Goal: Communication & Community: Answer question/provide support

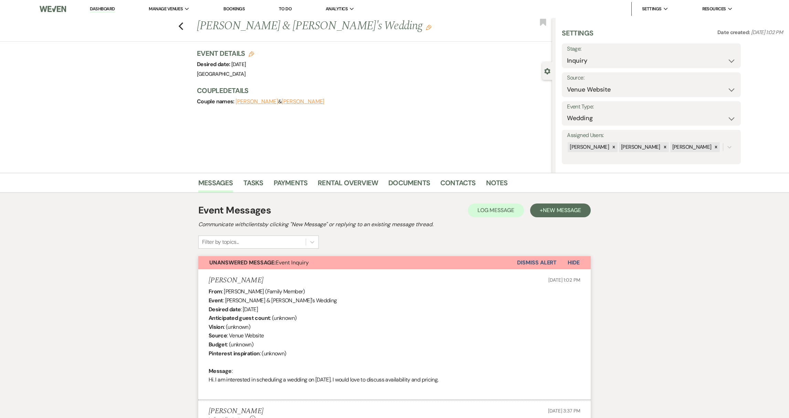
select select "5"
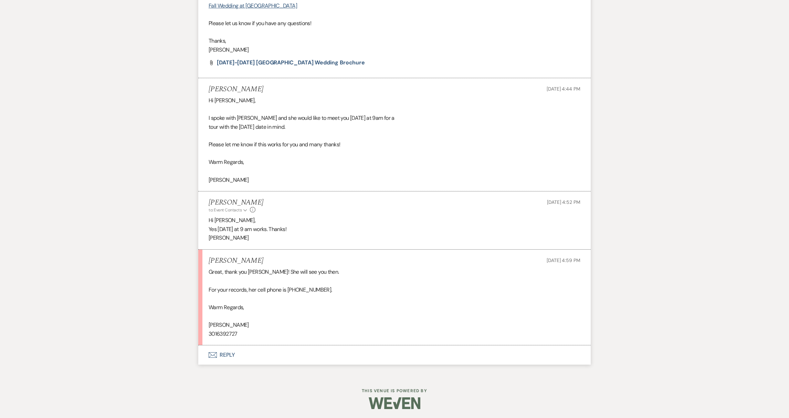
scroll to position [537, 0]
drag, startPoint x: 288, startPoint y: 289, endPoint x: 317, endPoint y: 292, distance: 29.7
click at [317, 292] on div "Great, thank you [PERSON_NAME]! She will see you then. For your records, her ce…" at bounding box center [394, 302] width 372 height 71
copy div "3017882343"
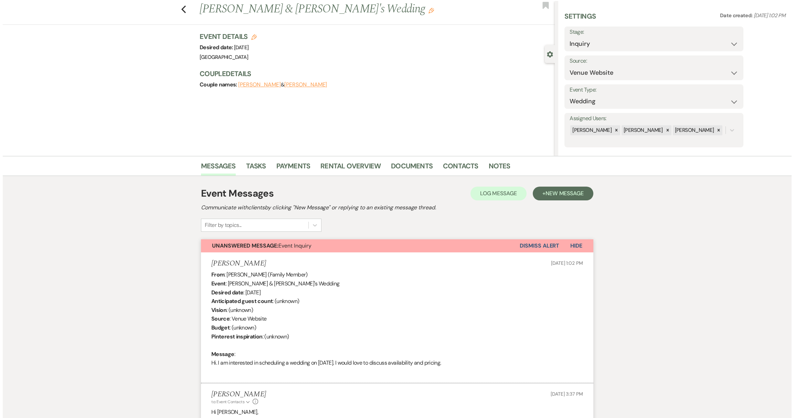
scroll to position [0, 0]
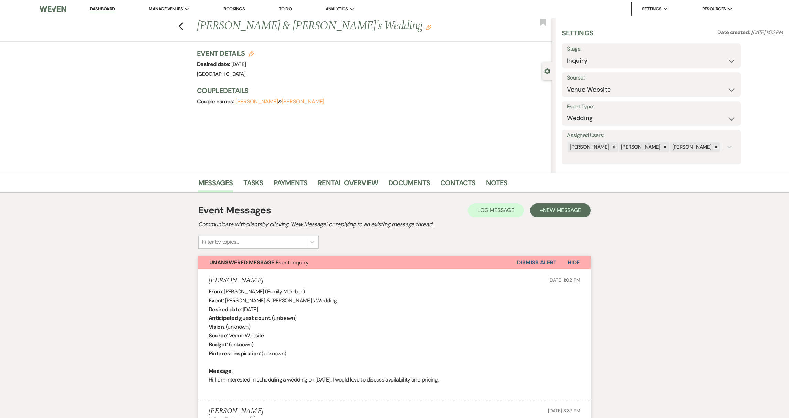
click at [254, 101] on button "[PERSON_NAME]" at bounding box center [256, 102] width 43 height 6
select select "1"
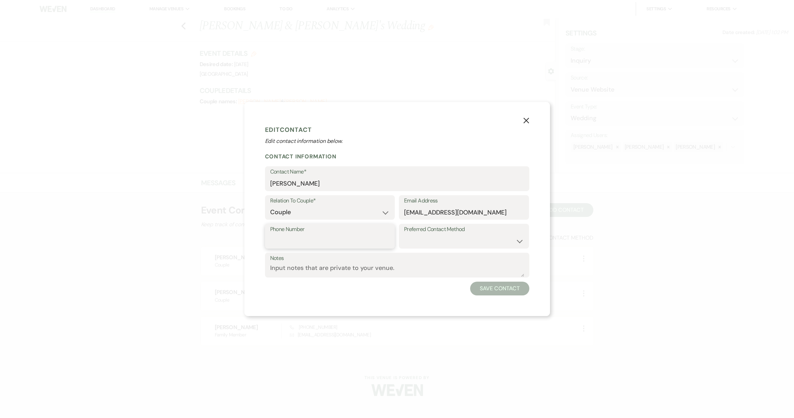
click at [314, 243] on input "Phone Number" at bounding box center [330, 240] width 120 height 13
paste input "3017882343"
type input "3017882343"
click at [502, 290] on button "Save Contact" at bounding box center [499, 288] width 59 height 14
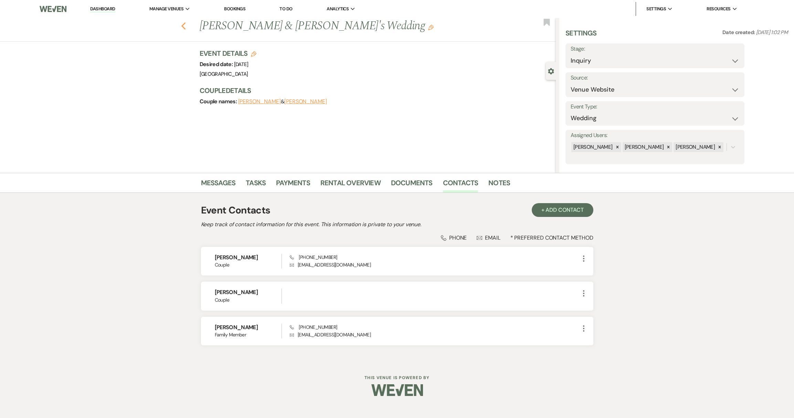
click at [183, 26] on icon "Previous" at bounding box center [183, 26] width 5 height 8
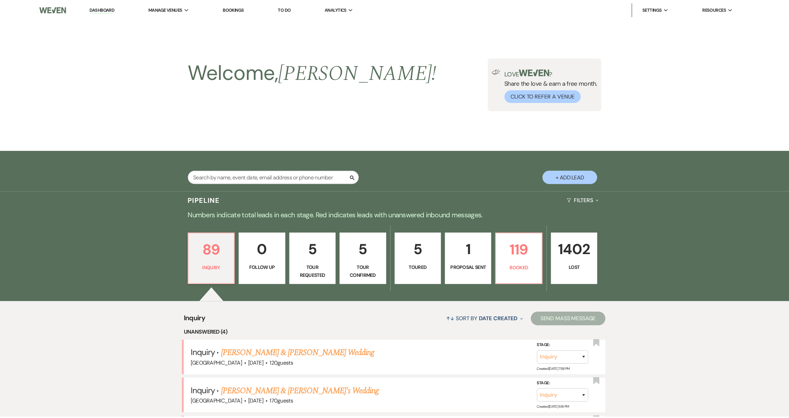
scroll to position [203, 0]
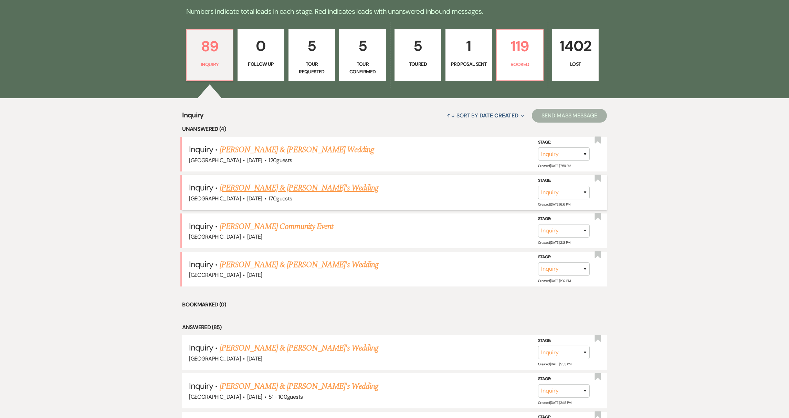
click at [251, 186] on link "[PERSON_NAME] & [PERSON_NAME]'s Wedding" at bounding box center [298, 188] width 159 height 12
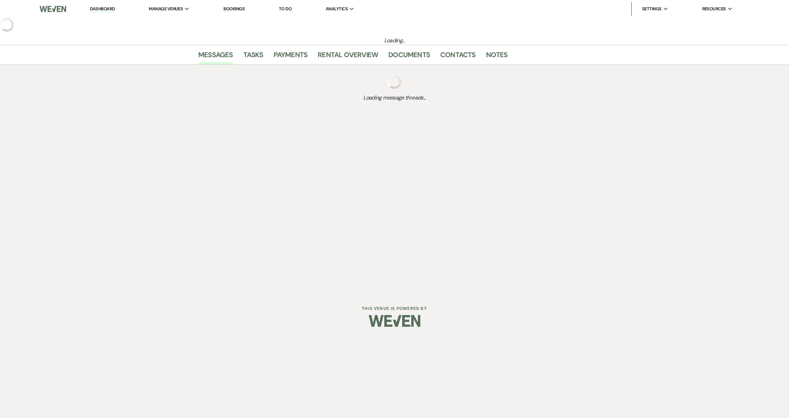
select select "5"
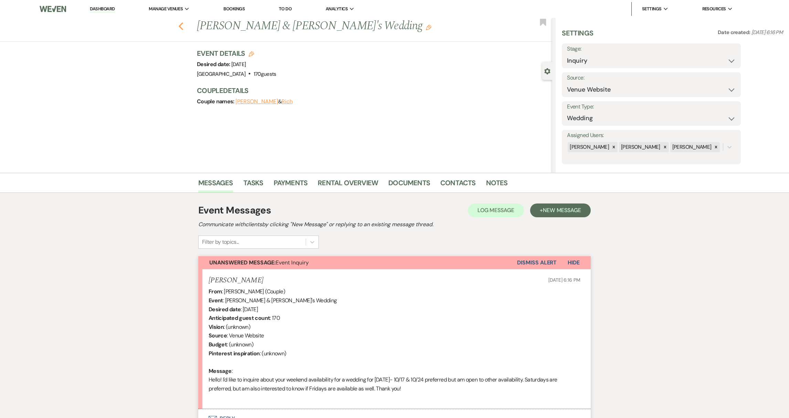
click at [183, 25] on icon "Previous" at bounding box center [180, 26] width 5 height 8
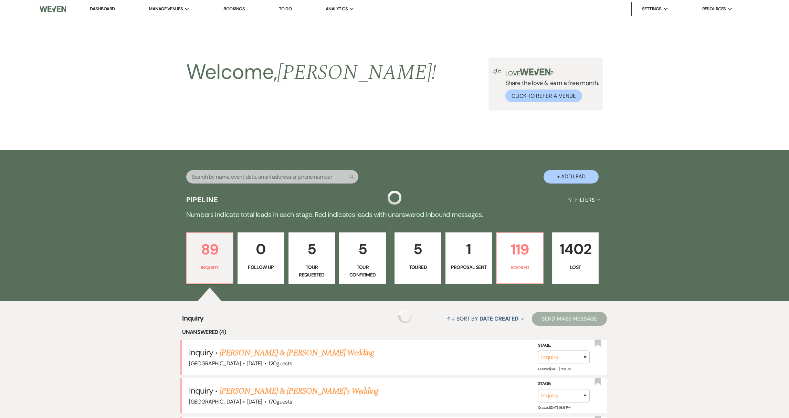
scroll to position [203, 0]
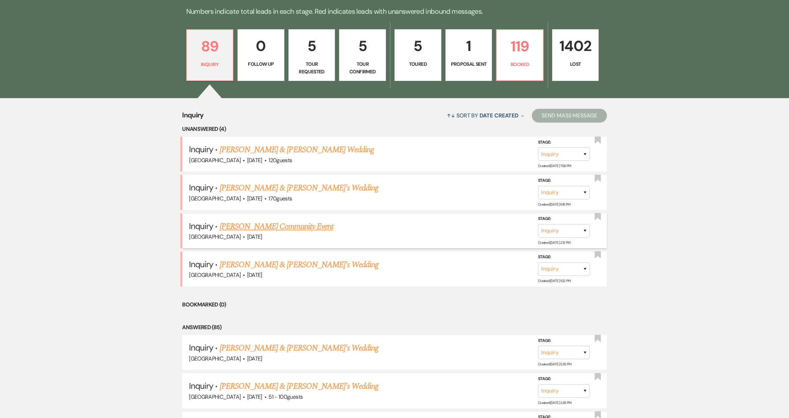
click at [259, 224] on link "[PERSON_NAME] Community Event" at bounding box center [276, 226] width 114 height 12
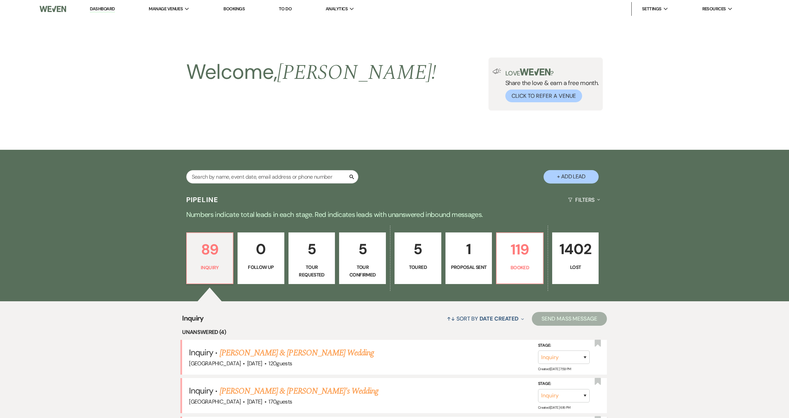
select select "5"
select select "7"
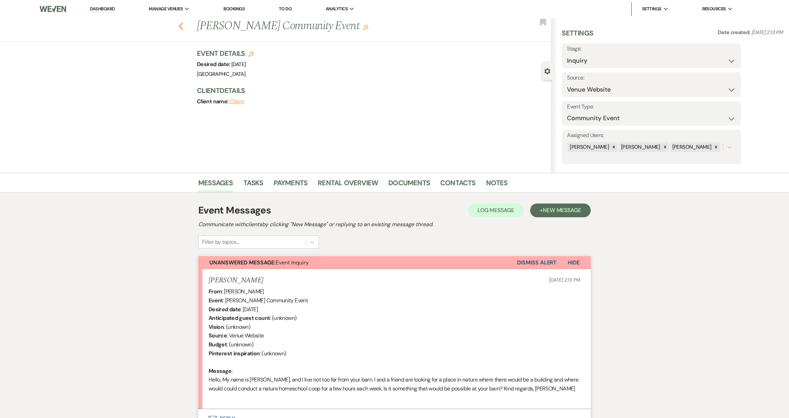
click at [183, 28] on use "button" at bounding box center [181, 26] width 4 height 8
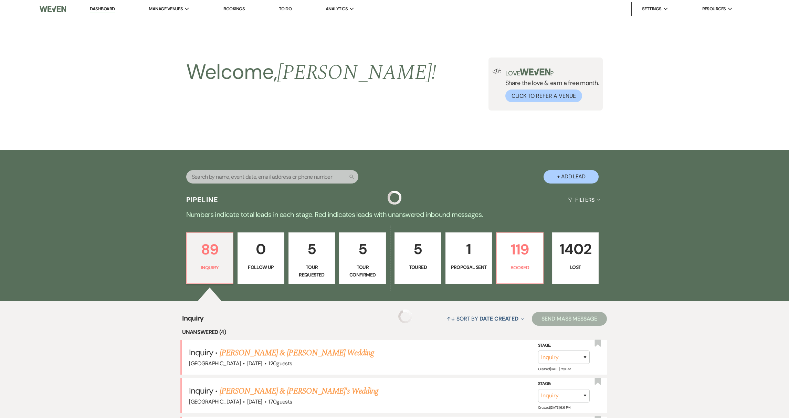
scroll to position [203, 0]
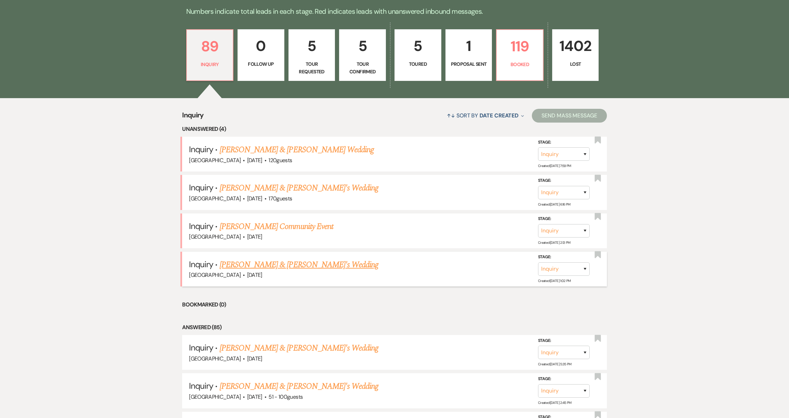
click at [268, 259] on link "[PERSON_NAME] & [PERSON_NAME]'s Wedding" at bounding box center [298, 264] width 159 height 12
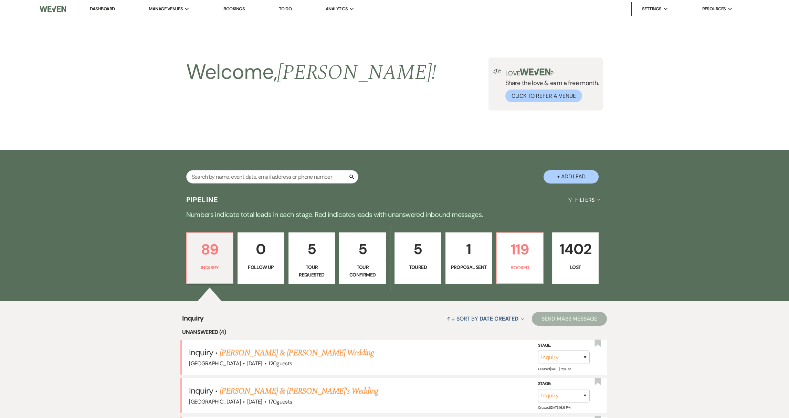
select select "5"
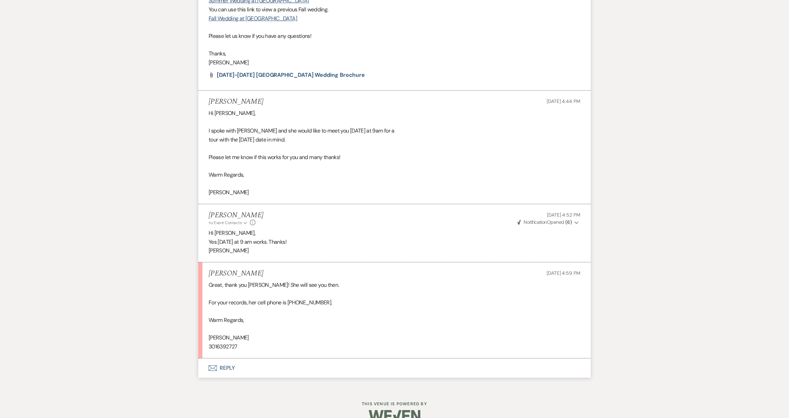
scroll to position [539, 0]
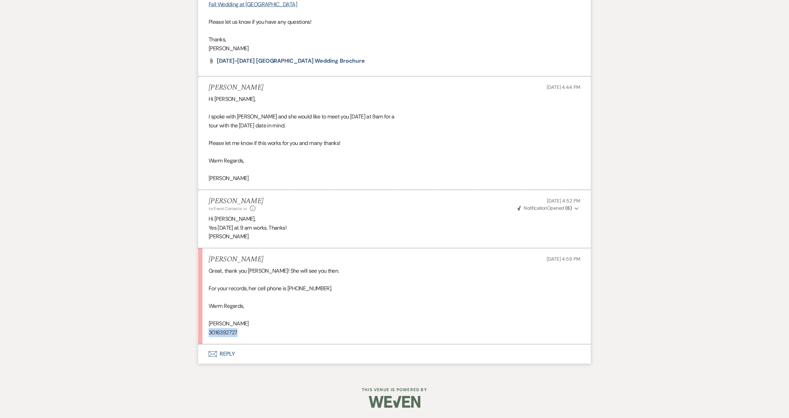
drag, startPoint x: 209, startPoint y: 333, endPoint x: 237, endPoint y: 333, distance: 28.2
click at [237, 333] on div "Great, thank you [PERSON_NAME]! She will see you then. For your records, her ce…" at bounding box center [394, 301] width 372 height 71
copy div "3016392727"
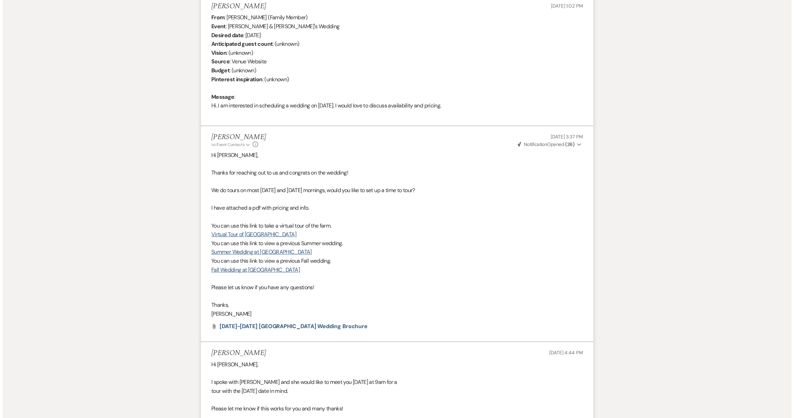
scroll to position [0, 0]
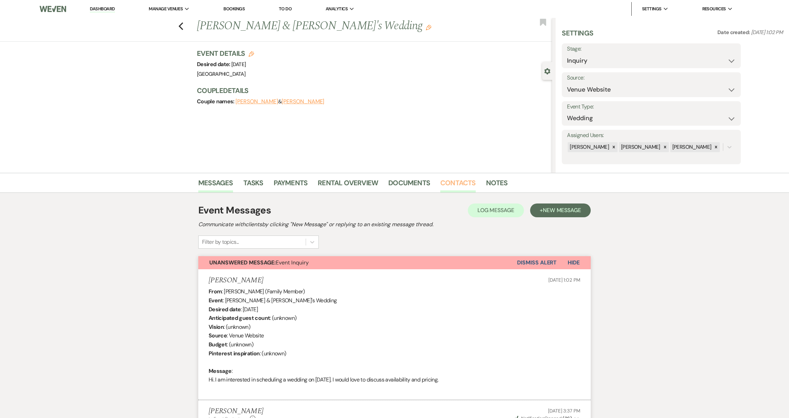
click at [467, 184] on link "Contacts" at bounding box center [457, 184] width 35 height 15
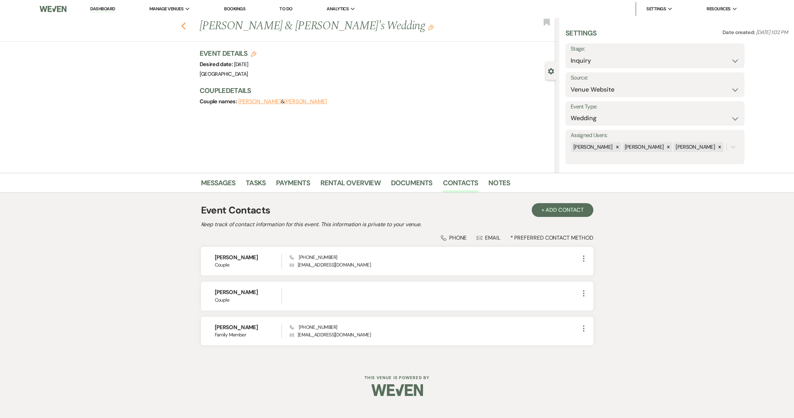
click at [184, 25] on icon "Previous" at bounding box center [183, 26] width 5 height 8
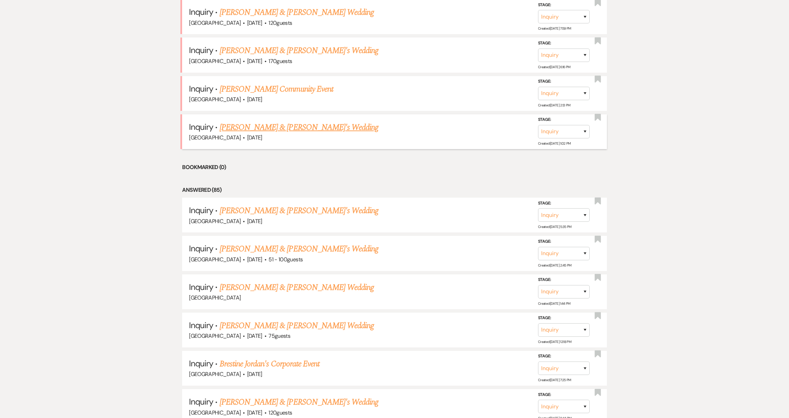
scroll to position [308, 0]
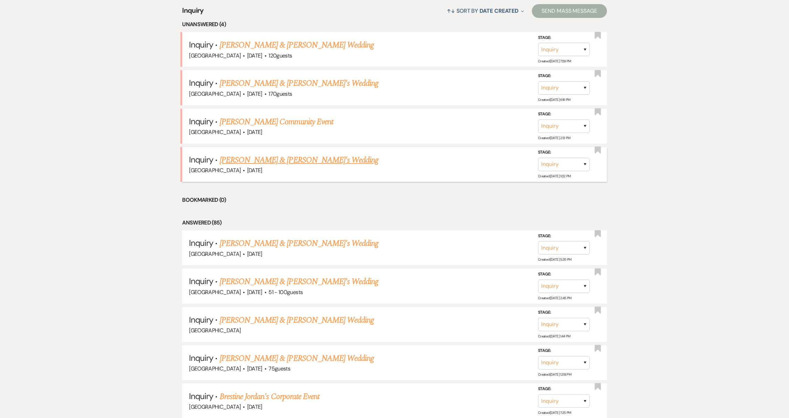
click at [239, 161] on link "[PERSON_NAME] & [PERSON_NAME]'s Wedding" at bounding box center [298, 160] width 159 height 12
select select "5"
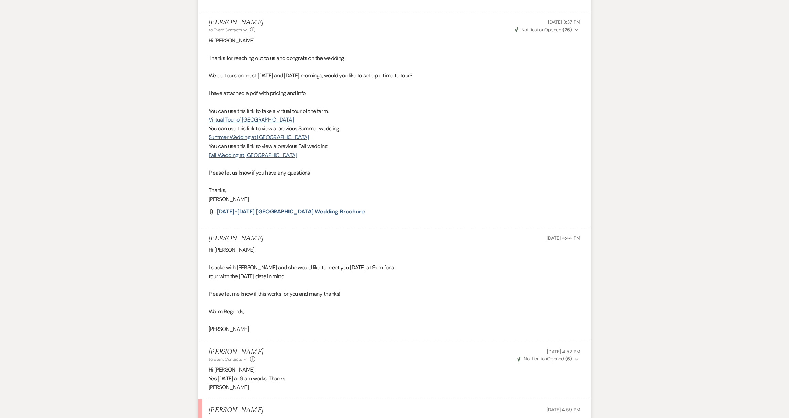
scroll to position [539, 0]
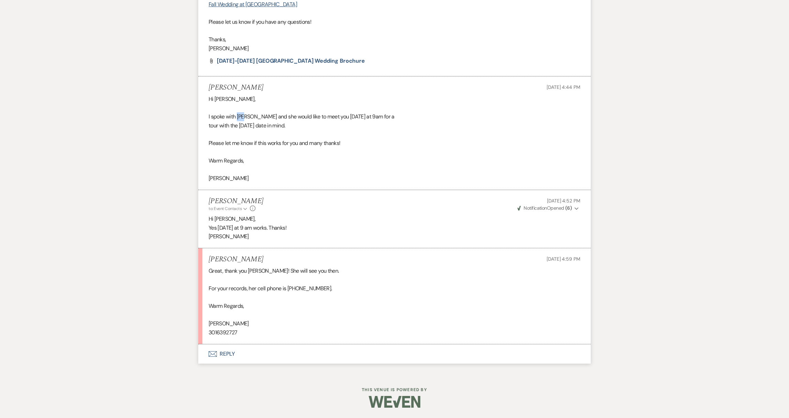
drag, startPoint x: 238, startPoint y: 117, endPoint x: 245, endPoint y: 121, distance: 8.3
click at [245, 121] on div "Hi [PERSON_NAME], I spoke with [PERSON_NAME] and she would like to meet you [DA…" at bounding box center [394, 139] width 372 height 88
copy div "Kat"
click at [222, 358] on button "Envelope Reply" at bounding box center [394, 353] width 392 height 19
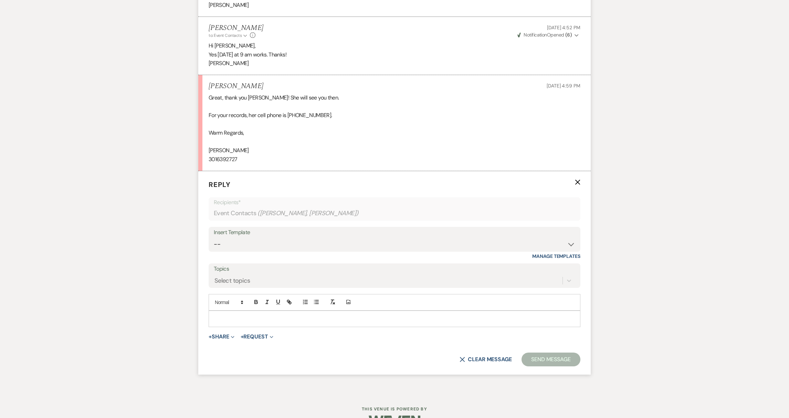
scroll to position [731, 0]
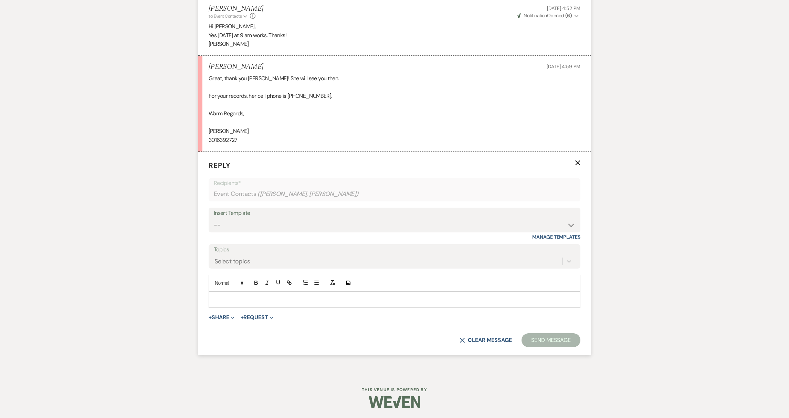
click at [293, 302] on p at bounding box center [394, 300] width 361 height 8
click at [563, 342] on button "Send Message" at bounding box center [550, 340] width 59 height 14
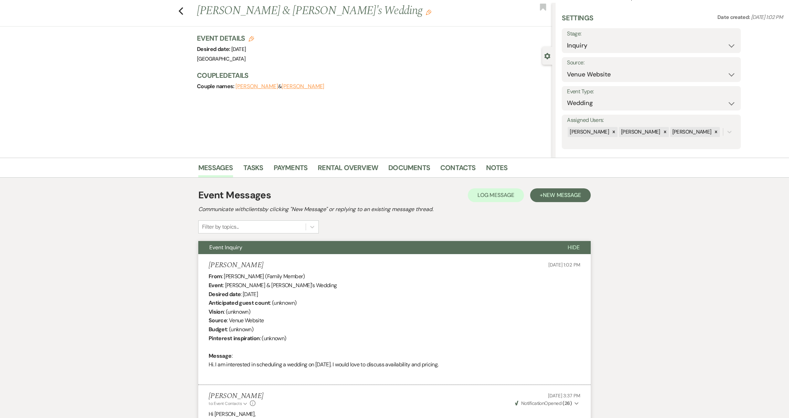
scroll to position [0, 0]
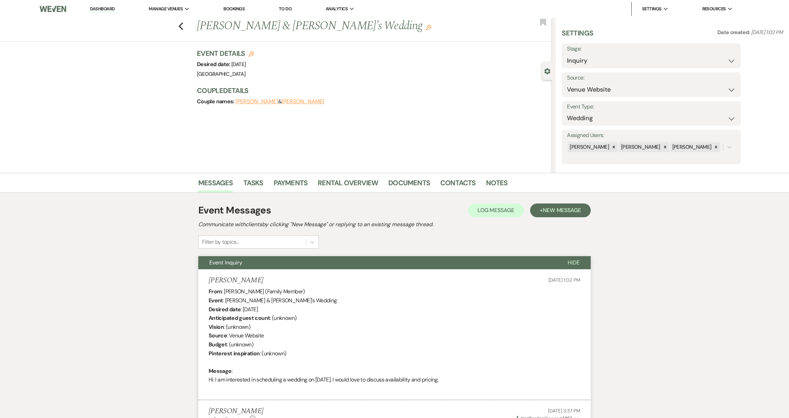
click at [98, 11] on link "Dashboard" at bounding box center [102, 9] width 25 height 7
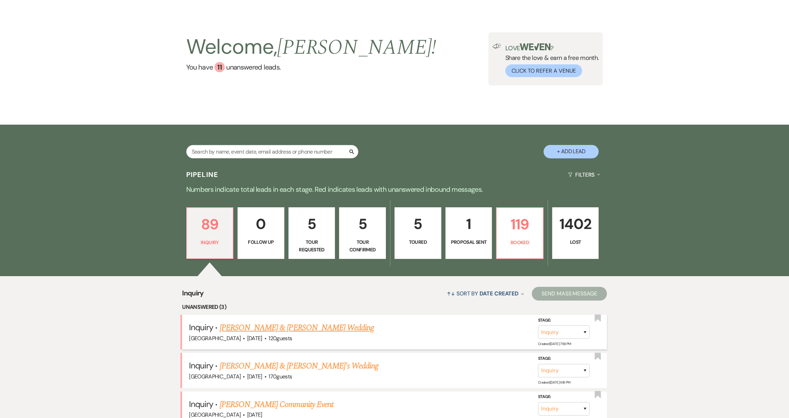
scroll to position [61, 0]
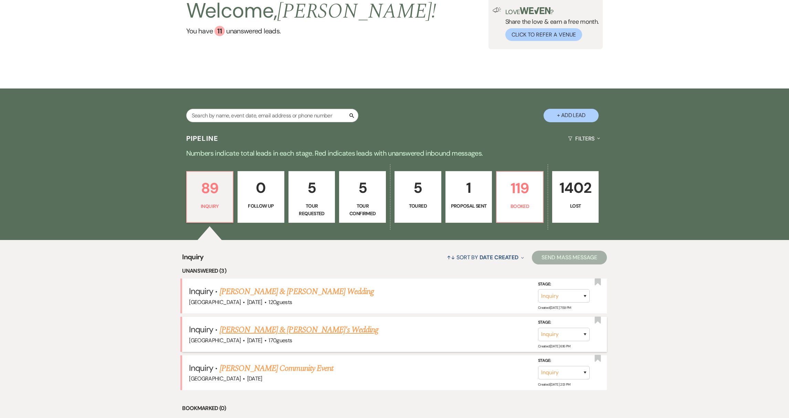
click at [268, 331] on link "[PERSON_NAME] & [PERSON_NAME]'s Wedding" at bounding box center [298, 329] width 159 height 12
select select "5"
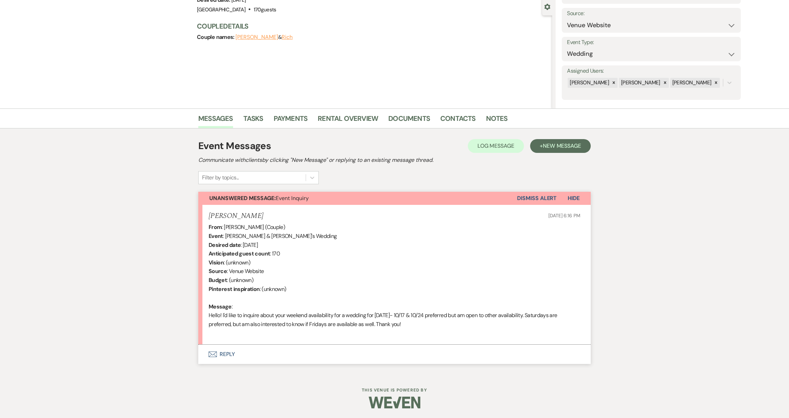
scroll to position [65, 0]
click at [225, 355] on button "Envelope Reply" at bounding box center [394, 353] width 392 height 19
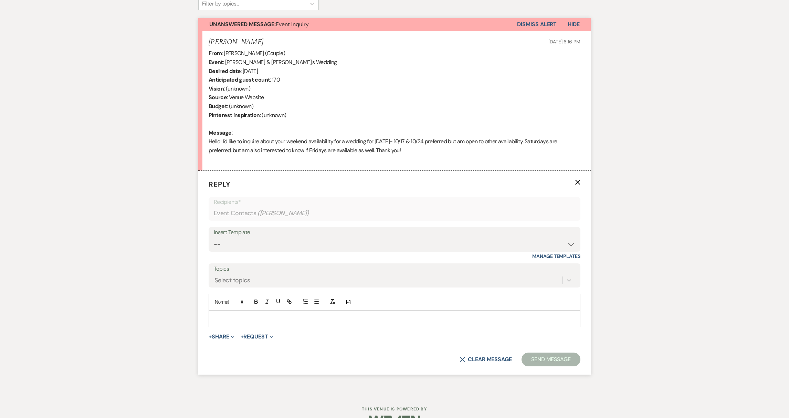
scroll to position [257, 0]
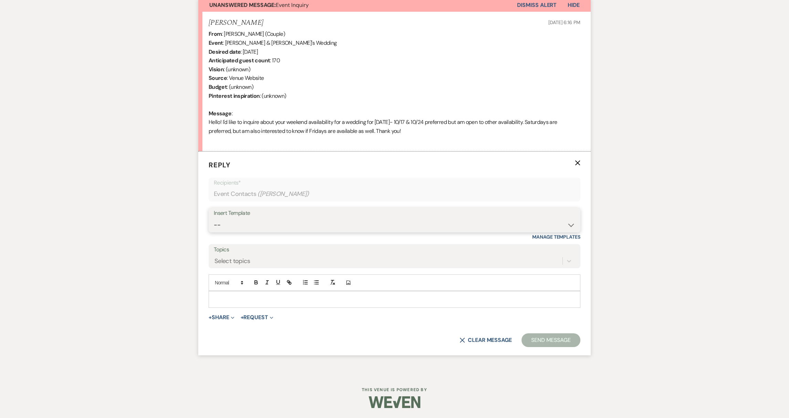
click at [503, 221] on select "-- Weven Planning Portal Introduction (Booked Events) Initial Reply Not Availab…" at bounding box center [394, 224] width 361 height 13
select select "313"
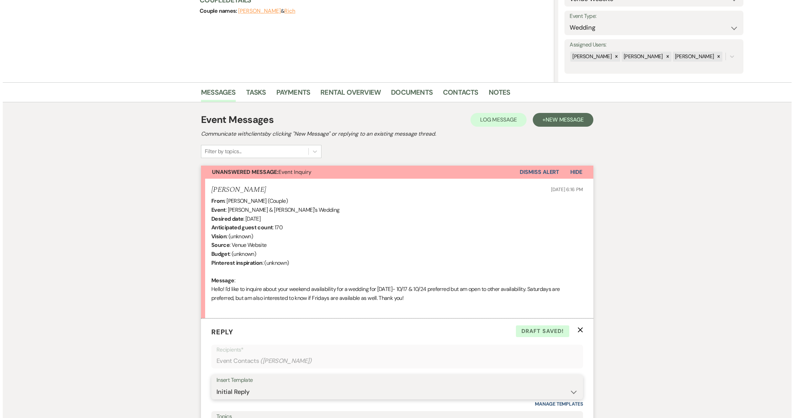
scroll to position [0, 0]
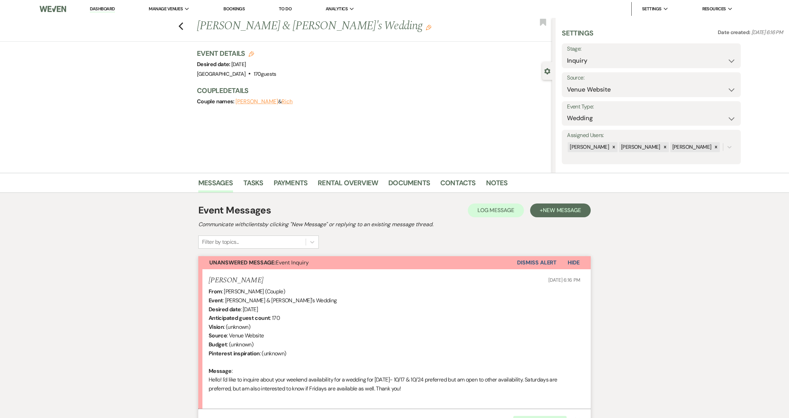
click at [246, 65] on span "[DATE]" at bounding box center [238, 64] width 14 height 7
click at [253, 53] on icon "Edit" at bounding box center [251, 54] width 6 height 6
select select "539"
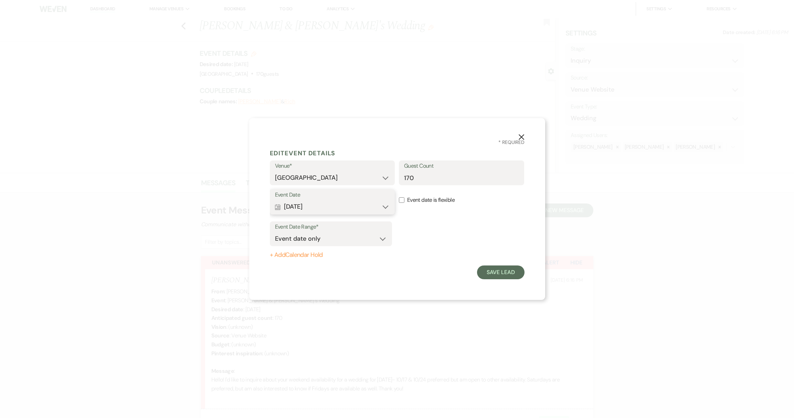
click at [385, 207] on button "Calendar [DATE] Expand" at bounding box center [332, 207] width 115 height 14
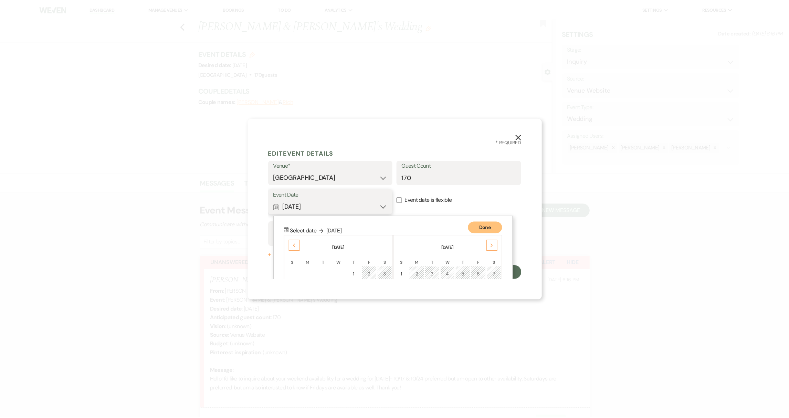
scroll to position [88, 0]
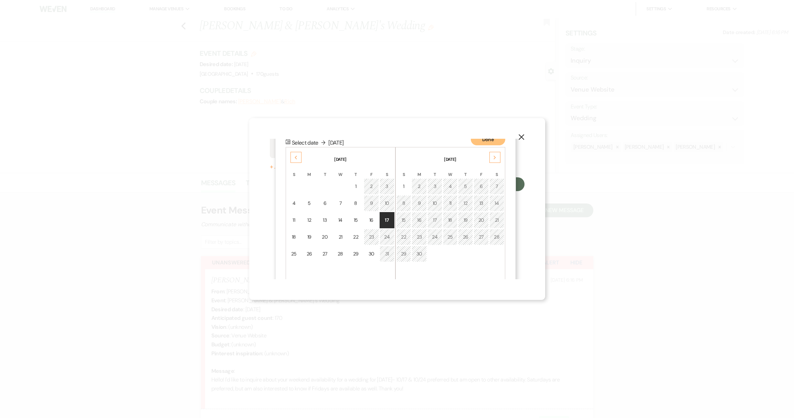
click at [522, 135] on icon "X" at bounding box center [521, 137] width 6 height 6
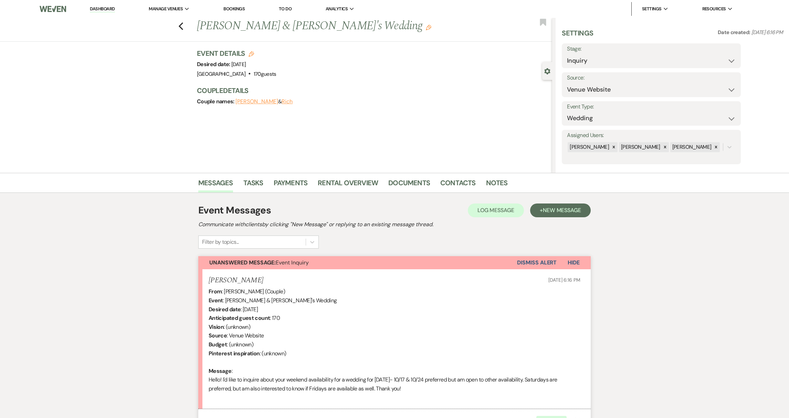
scroll to position [238, 0]
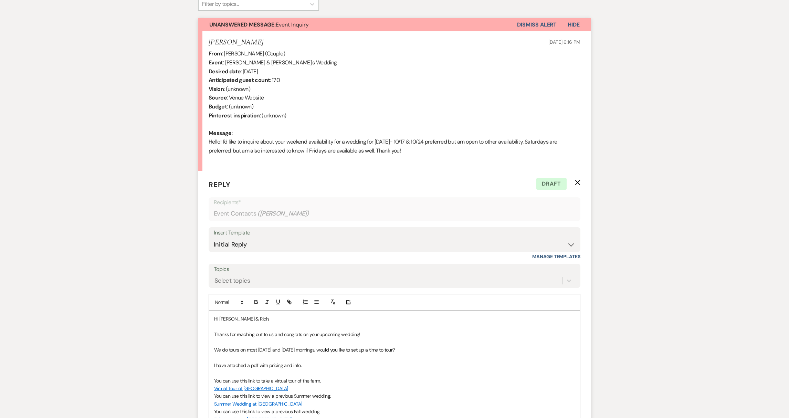
click at [371, 341] on p at bounding box center [394, 342] width 361 height 8
click at [369, 332] on p "Thanks for reaching out to us and congrats on your upcoming wedding!" at bounding box center [394, 334] width 361 height 8
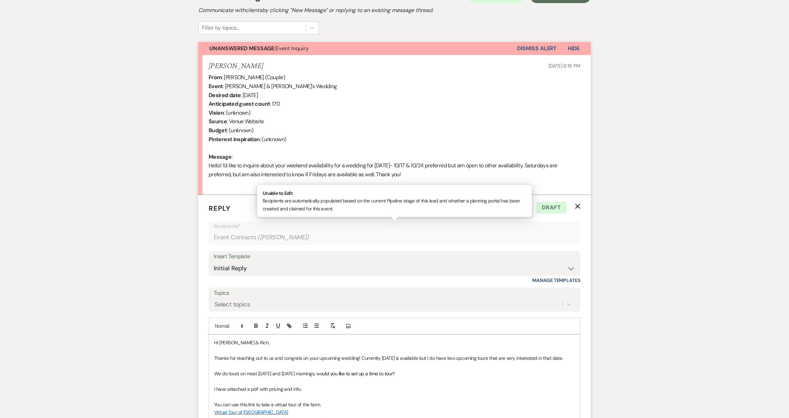
scroll to position [282, 0]
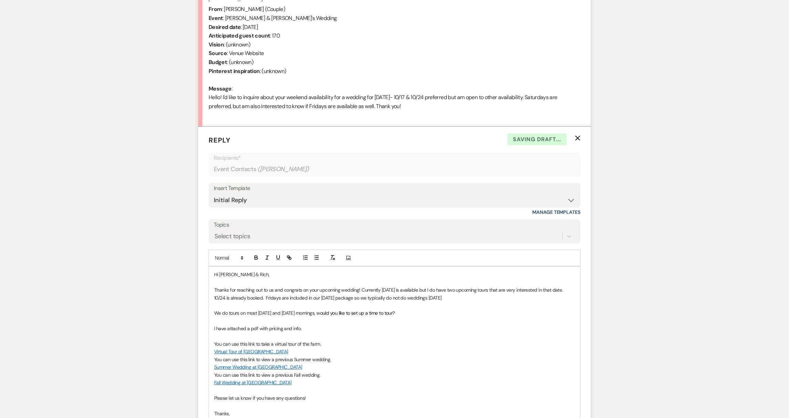
click at [356, 297] on p "Thanks for reaching out to us and congrats on your upcoming wedding! Currently …" at bounding box center [394, 293] width 361 height 15
click at [504, 294] on p "Thanks for reaching out to us and congrats on your upcoming wedding! Currently …" at bounding box center [394, 293] width 361 height 15
click at [505, 298] on p "Thanks for reaching out to us and congrats on your upcoming wedding! Currently …" at bounding box center [394, 293] width 361 height 15
click at [227, 301] on p "Thanks for reaching out to us and congrats on your upcoming wedding! Currently …" at bounding box center [394, 293] width 361 height 15
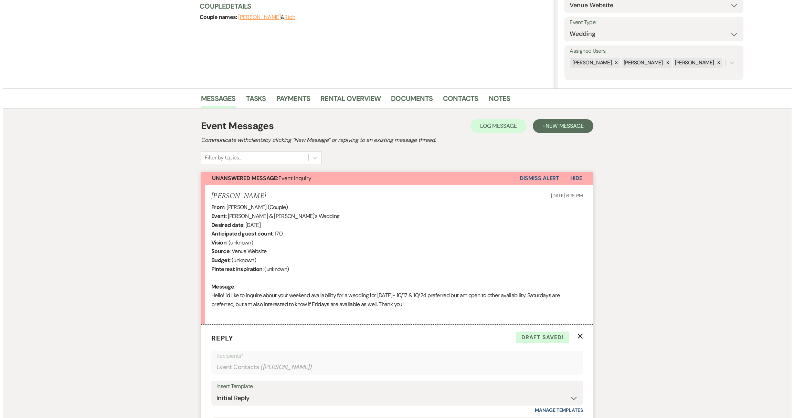
scroll to position [0, 0]
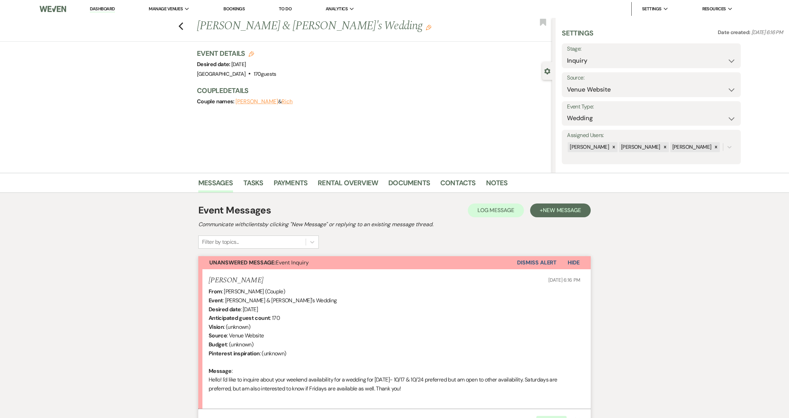
click at [253, 53] on use "button" at bounding box center [251, 54] width 6 height 6
select select "539"
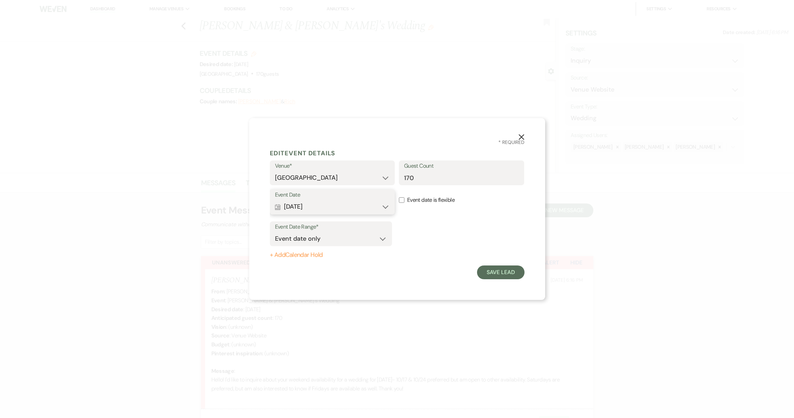
click at [381, 207] on button "Calendar [DATE] Expand" at bounding box center [332, 207] width 115 height 14
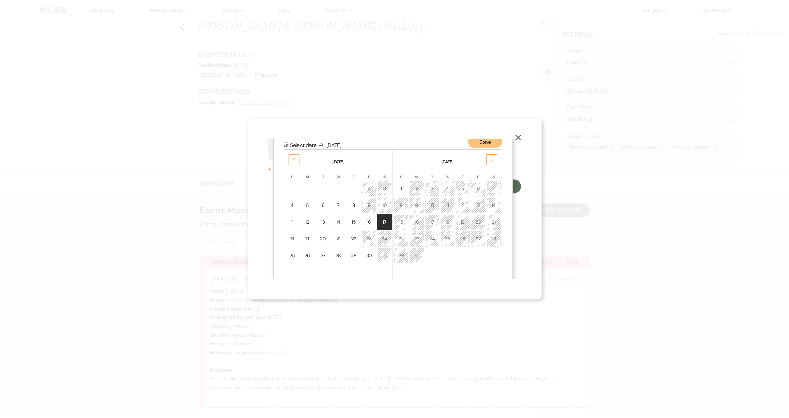
scroll to position [88, 0]
click at [522, 136] on icon "X" at bounding box center [521, 137] width 6 height 6
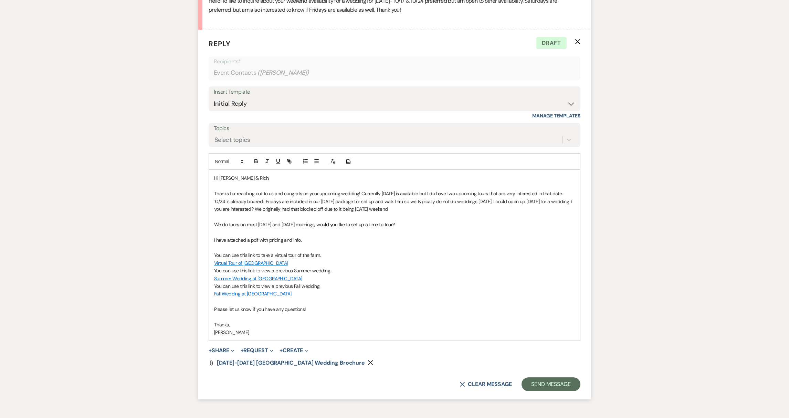
scroll to position [378, 0]
click at [553, 388] on button "Send Message" at bounding box center [550, 384] width 59 height 14
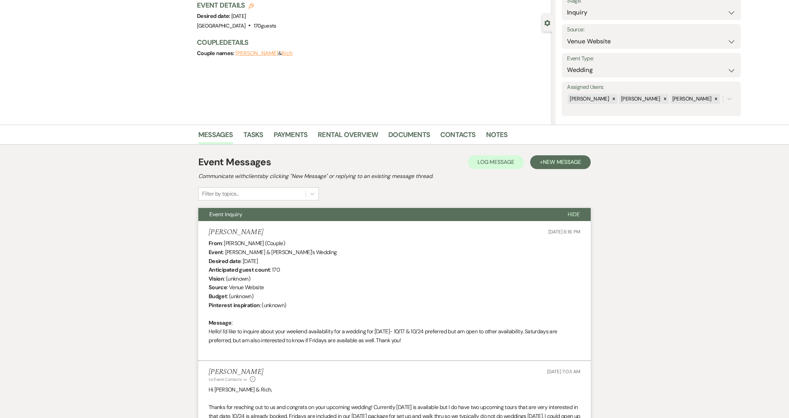
scroll to position [0, 0]
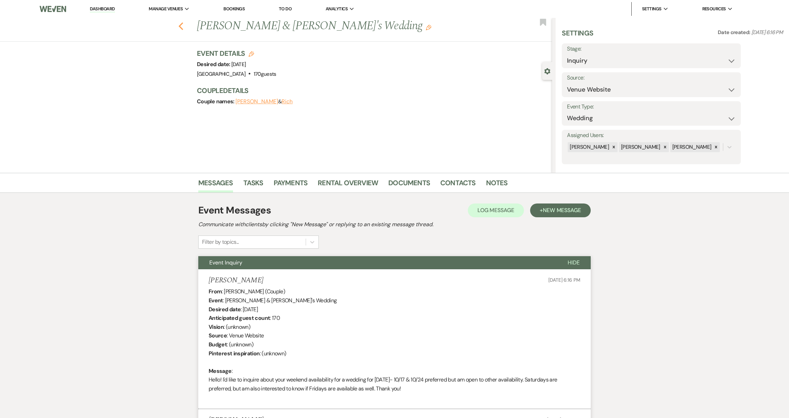
click at [183, 24] on use "button" at bounding box center [181, 26] width 4 height 8
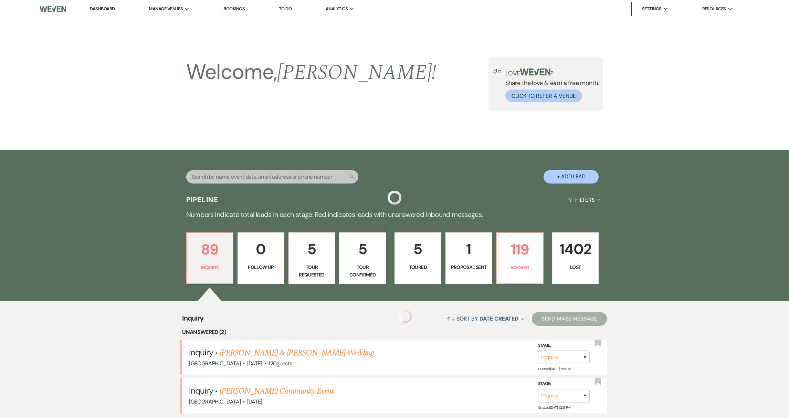
scroll to position [61, 0]
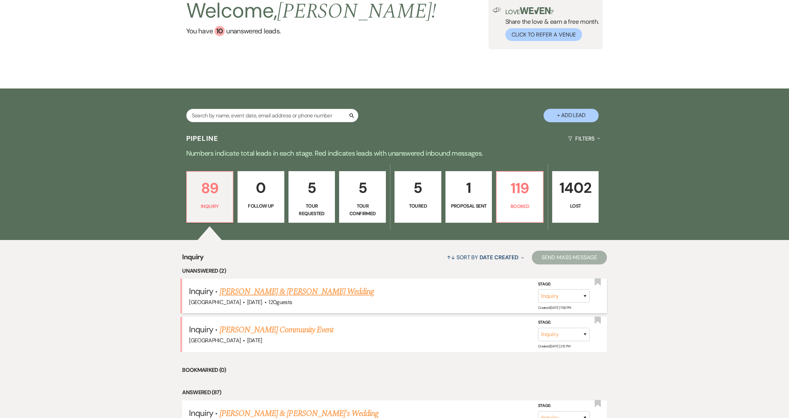
click at [269, 293] on link "[PERSON_NAME] & [PERSON_NAME] Wedding" at bounding box center [296, 291] width 154 height 12
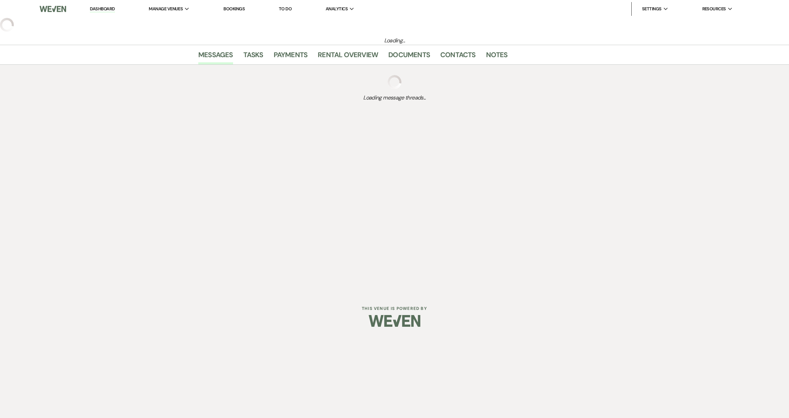
select select "5"
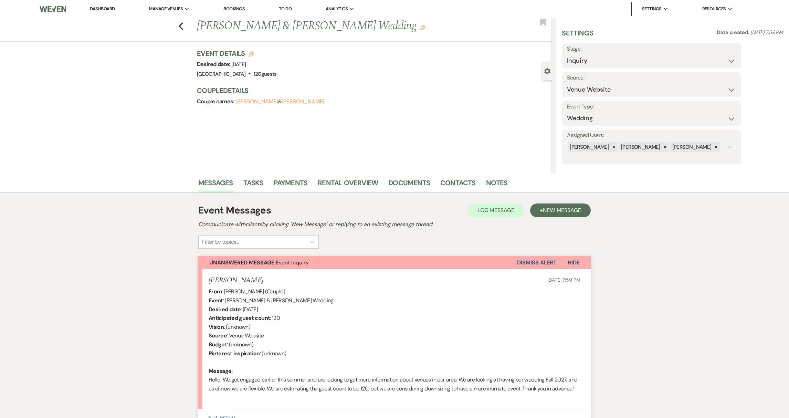
scroll to position [74, 0]
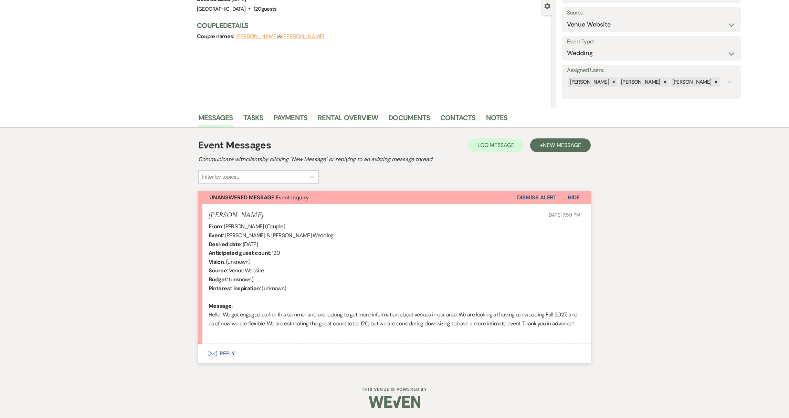
click at [232, 354] on button "Envelope Reply" at bounding box center [394, 353] width 392 height 19
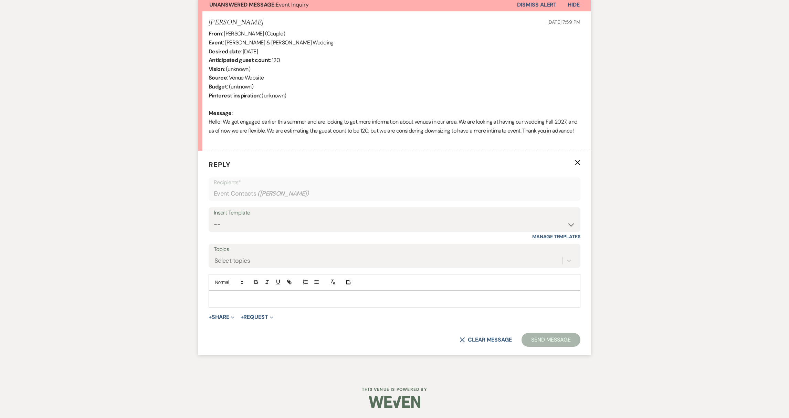
scroll to position [266, 0]
click at [288, 225] on select "-- Weven Planning Portal Introduction (Booked Events) Initial Reply Not Availab…" at bounding box center [394, 224] width 361 height 13
select select "313"
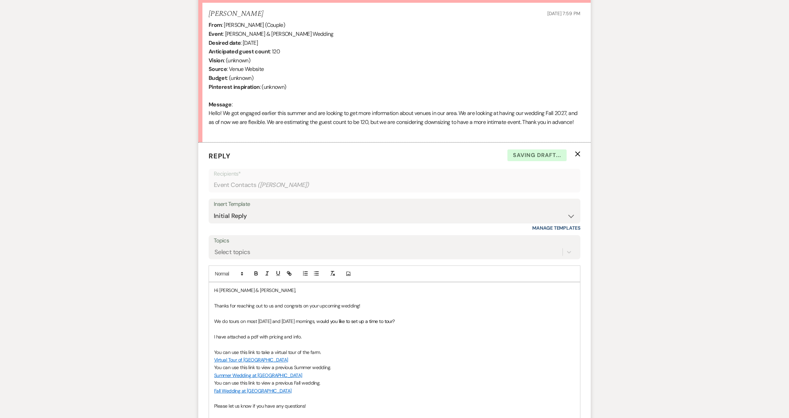
click at [249, 294] on p "Hi [PERSON_NAME] & [PERSON_NAME]," at bounding box center [394, 290] width 361 height 8
click at [261, 294] on p "Hi [PERSON_NAME] & [PERSON_NAME]," at bounding box center [394, 290] width 361 height 8
click at [444, 356] on p "You can use this link to take a virtual tour of the farm." at bounding box center [394, 352] width 361 height 8
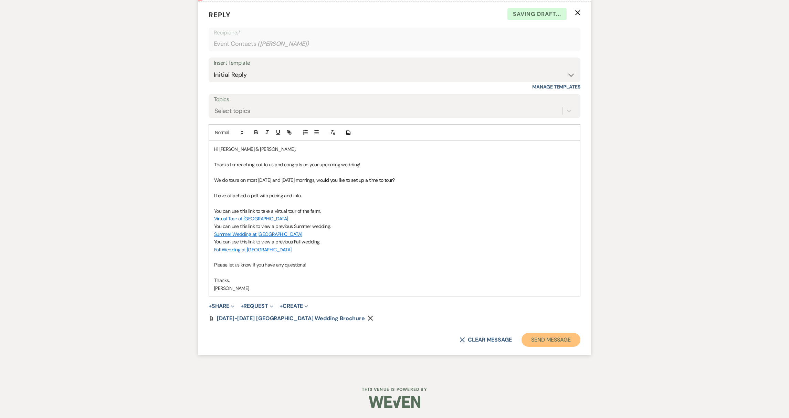
click at [537, 338] on button "Send Message" at bounding box center [550, 340] width 59 height 14
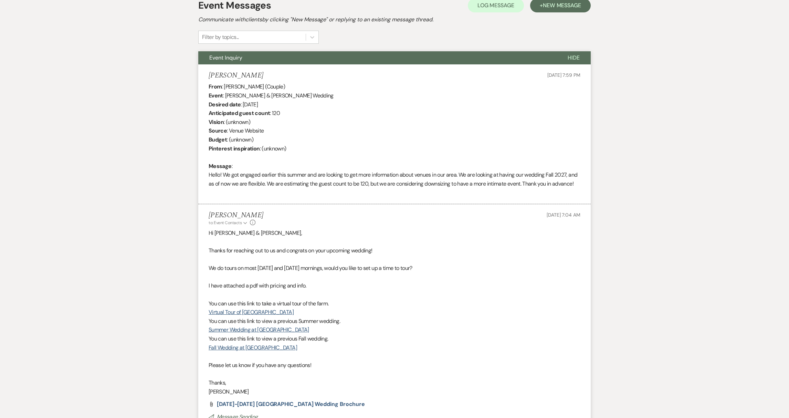
scroll to position [0, 0]
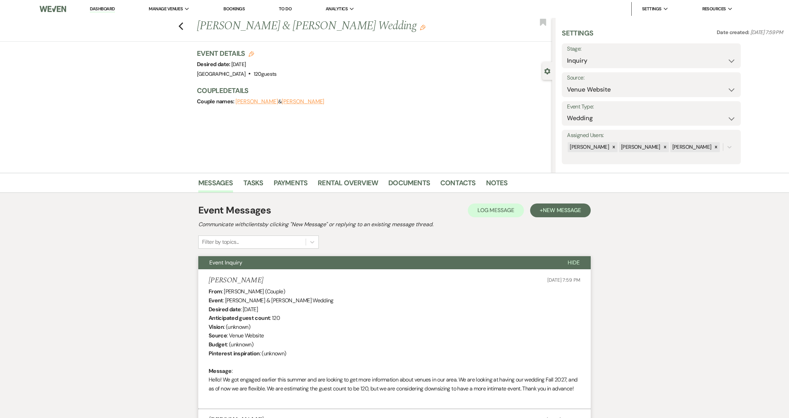
click at [98, 6] on link "Dashboard" at bounding box center [102, 9] width 25 height 7
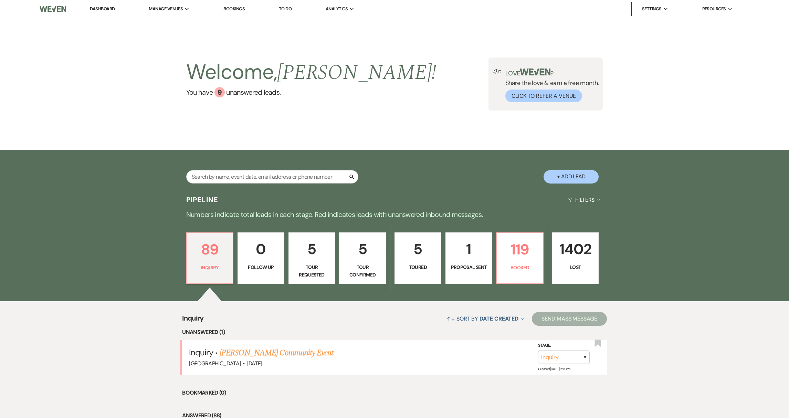
click at [365, 268] on p "Tour Confirmed" at bounding box center [362, 270] width 38 height 15
select select "4"
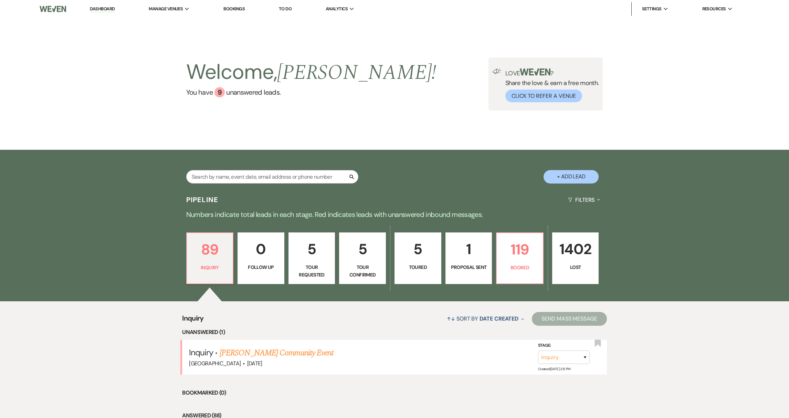
select select "4"
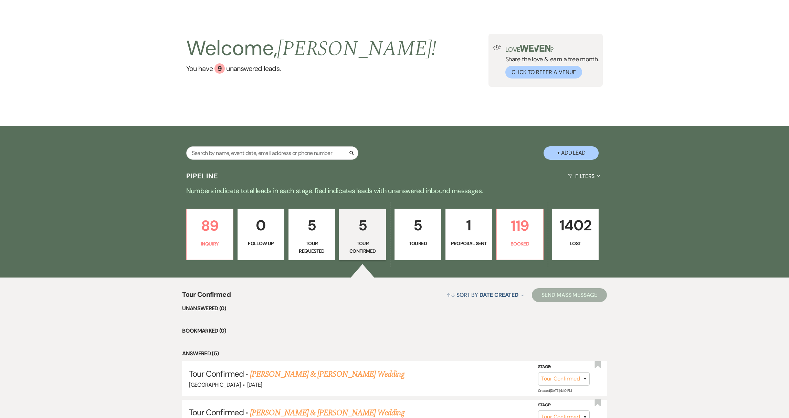
scroll to position [61, 0]
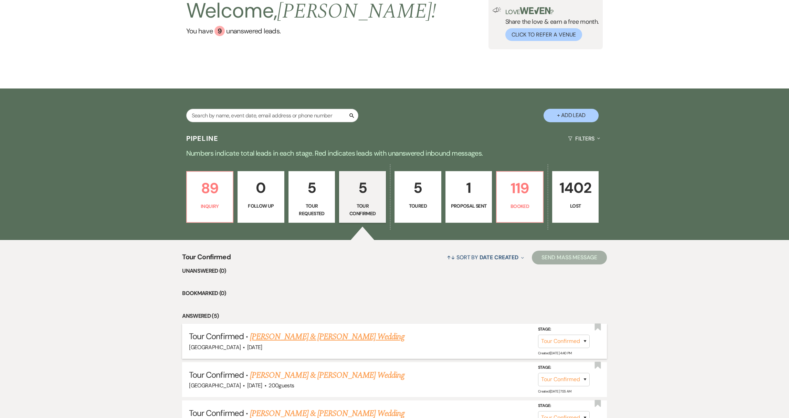
click at [309, 340] on link "[PERSON_NAME] & [PERSON_NAME] Wedding" at bounding box center [327, 336] width 154 height 12
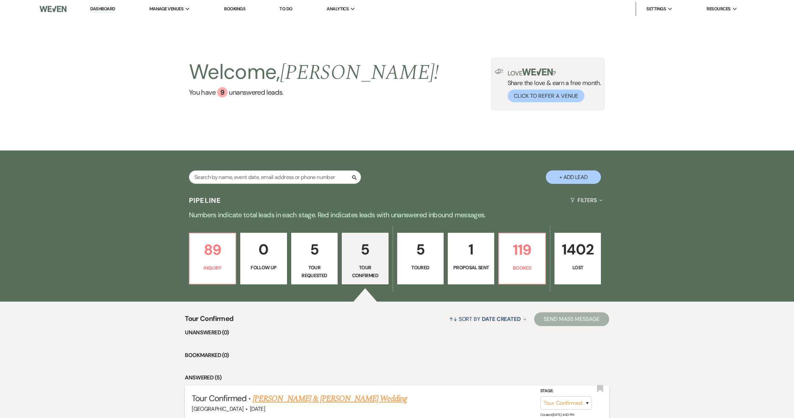
select select "4"
select select "5"
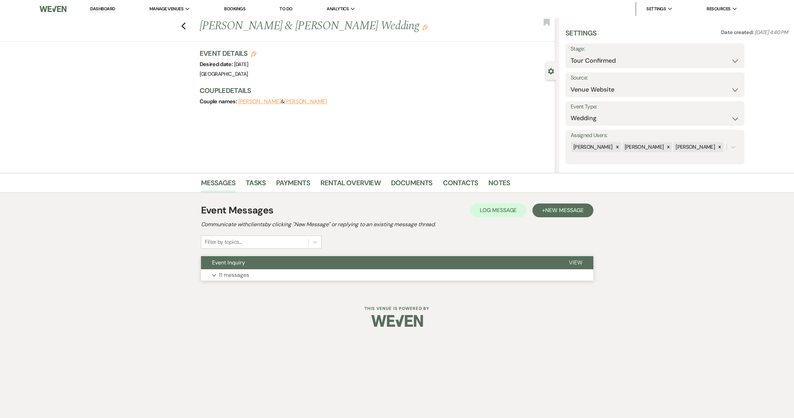
click at [257, 274] on button "Expand 11 messages" at bounding box center [397, 275] width 392 height 12
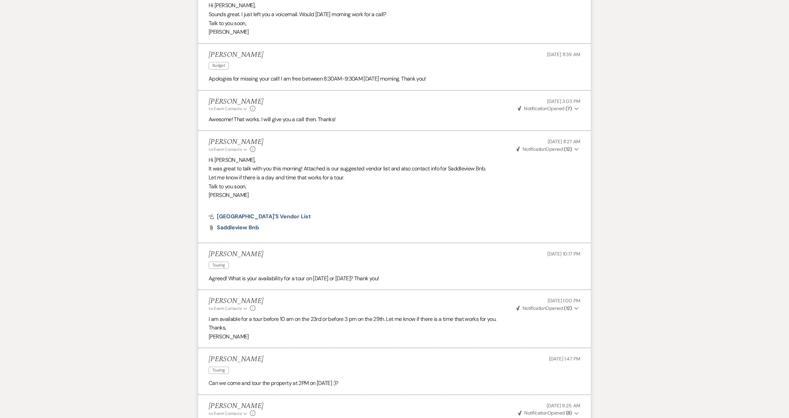
scroll to position [883, 0]
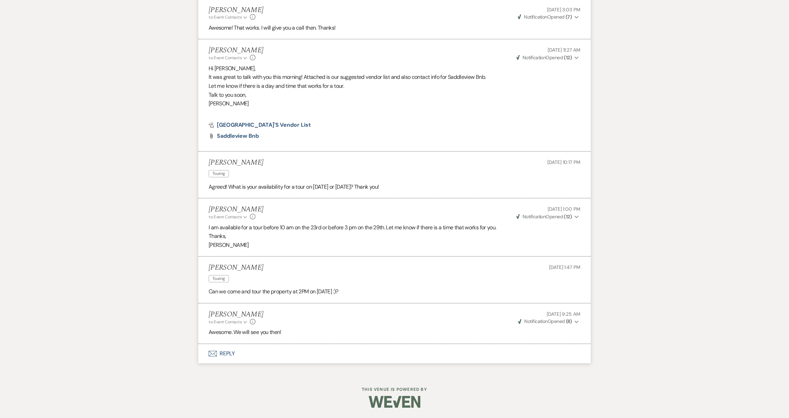
click at [227, 357] on button "Envelope Reply" at bounding box center [394, 353] width 392 height 19
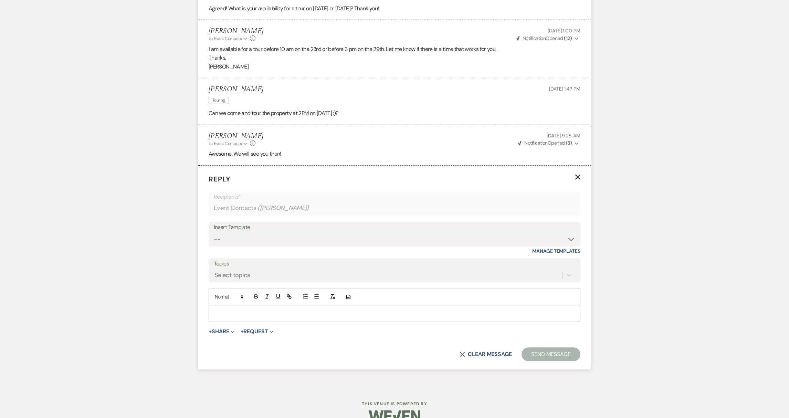
scroll to position [1075, 0]
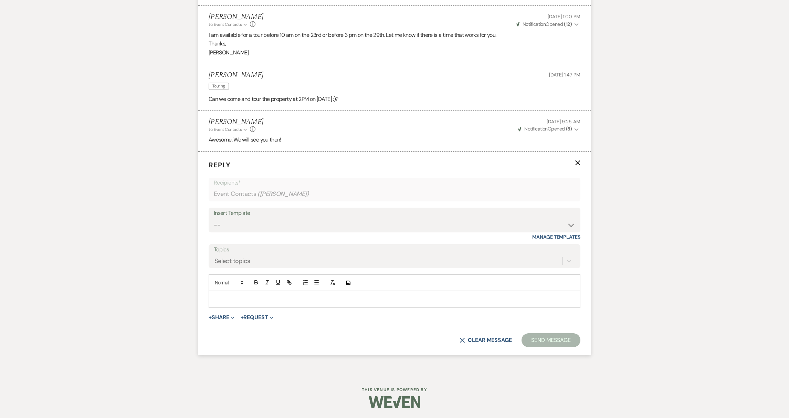
click at [226, 295] on p at bounding box center [394, 299] width 361 height 8
click at [577, 164] on icon "X" at bounding box center [578, 163] width 6 height 6
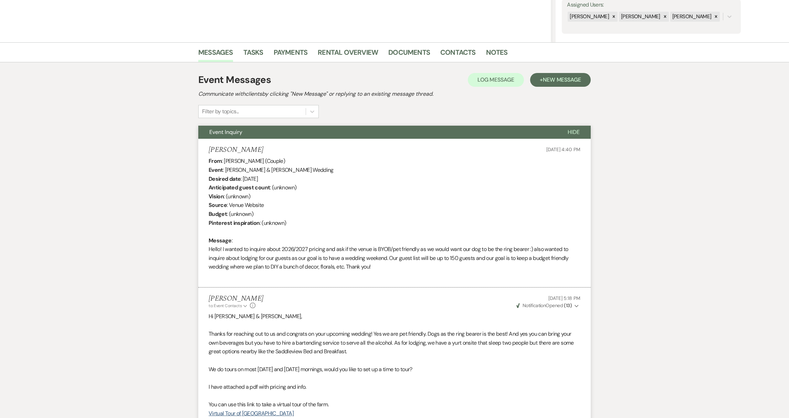
scroll to position [0, 0]
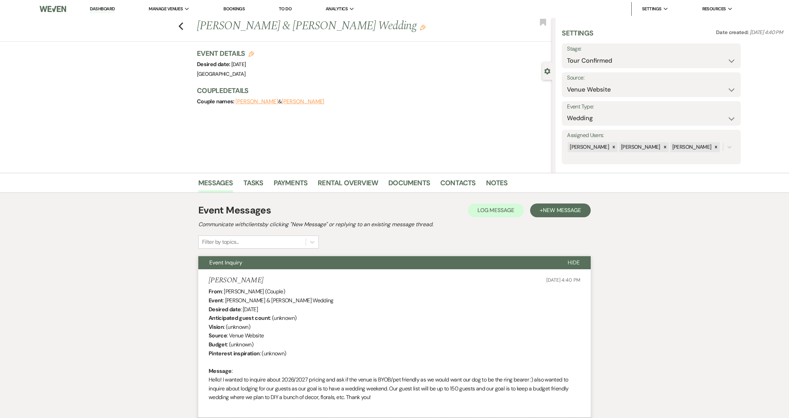
click at [111, 8] on link "Dashboard" at bounding box center [102, 9] width 25 height 7
